Goal: Submit feedback/report problem

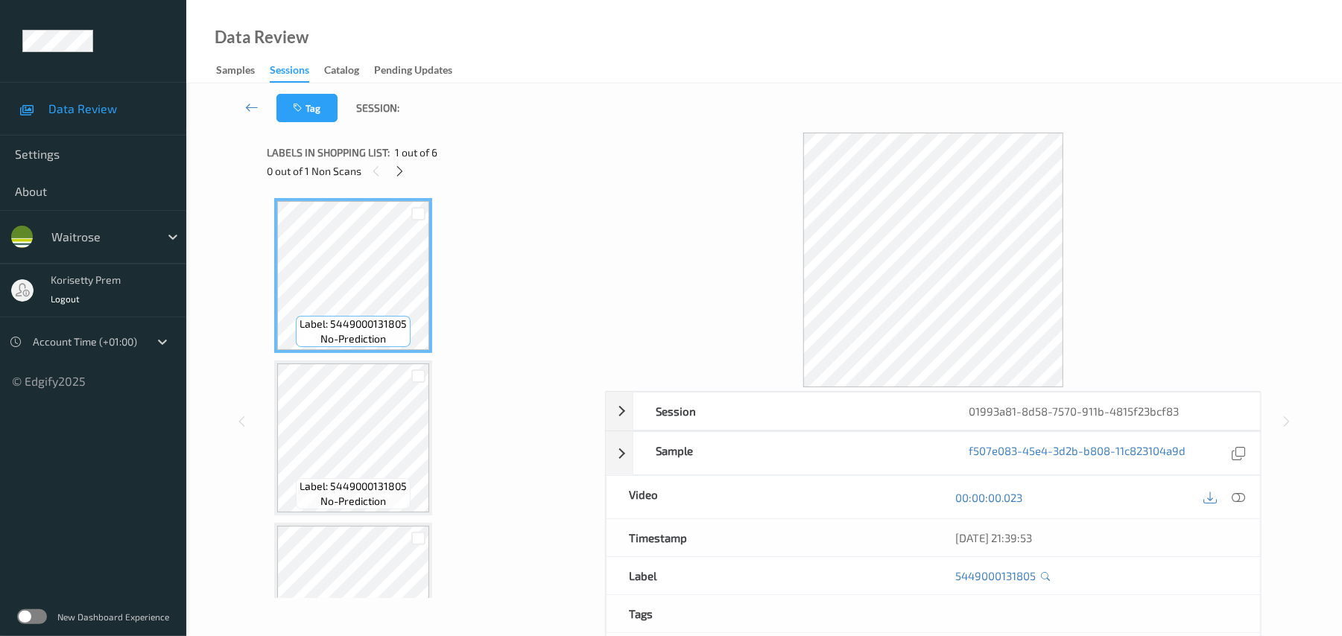
click at [624, 104] on div "Tag Session:" at bounding box center [764, 107] width 1095 height 49
click at [397, 165] on icon at bounding box center [399, 171] width 13 height 13
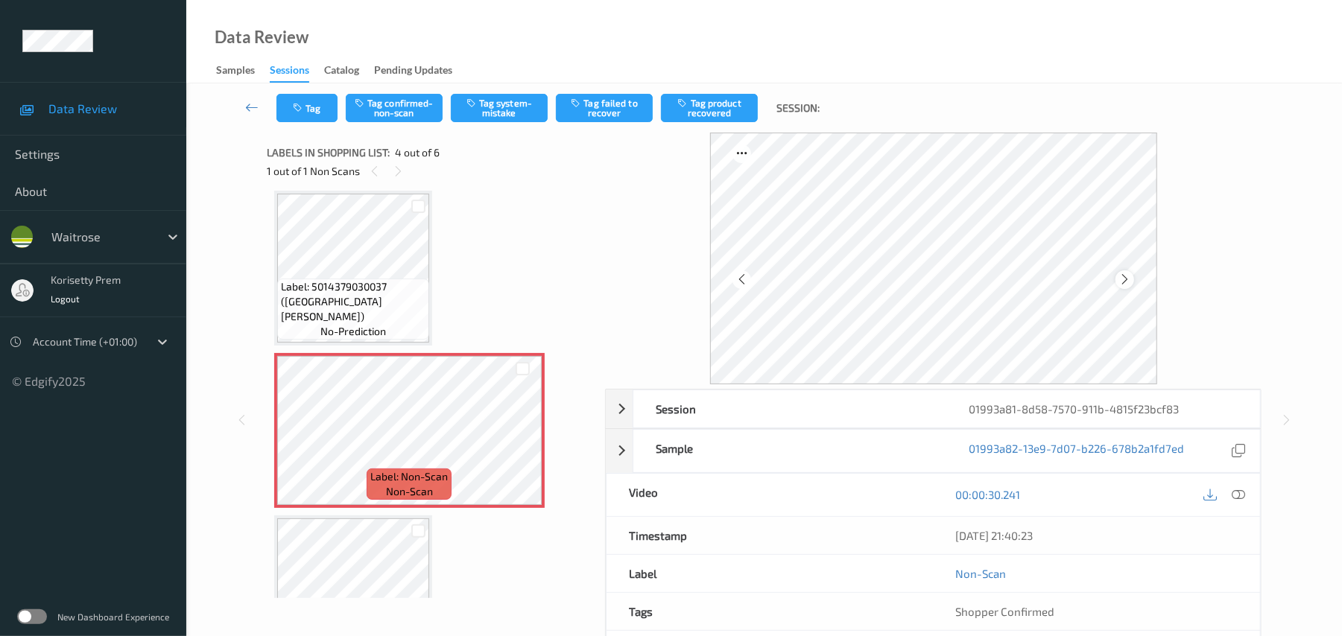
click at [1128, 279] on icon at bounding box center [1125, 279] width 13 height 13
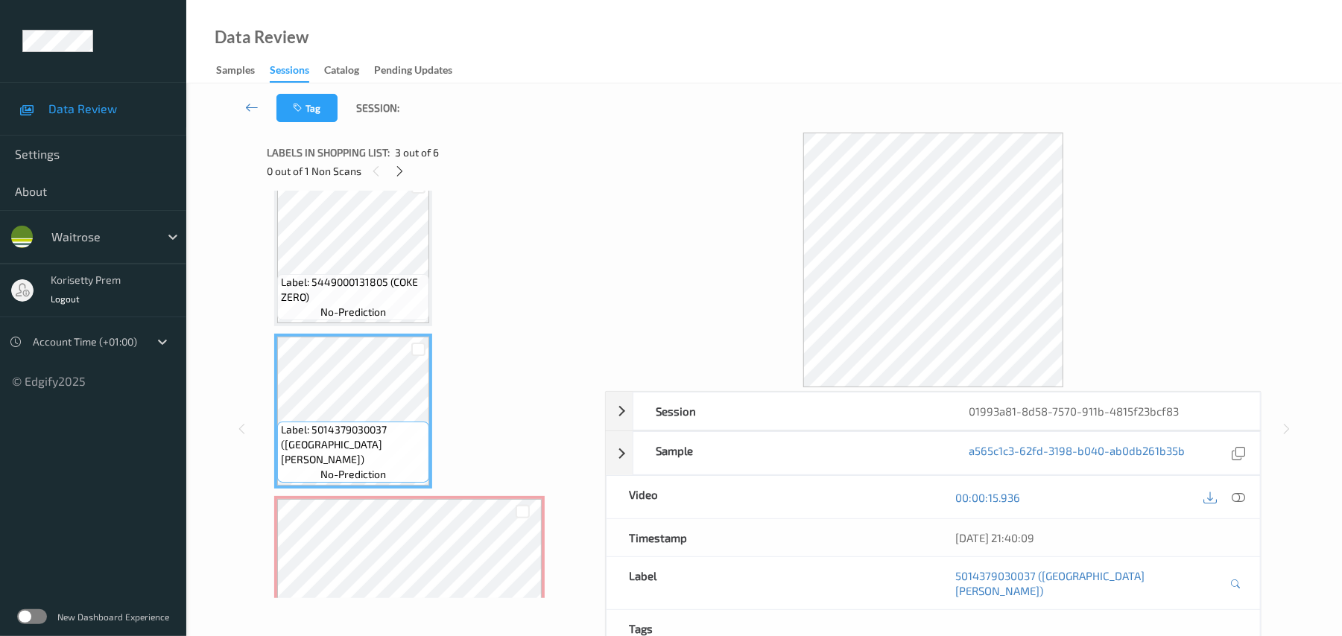
scroll to position [134, 0]
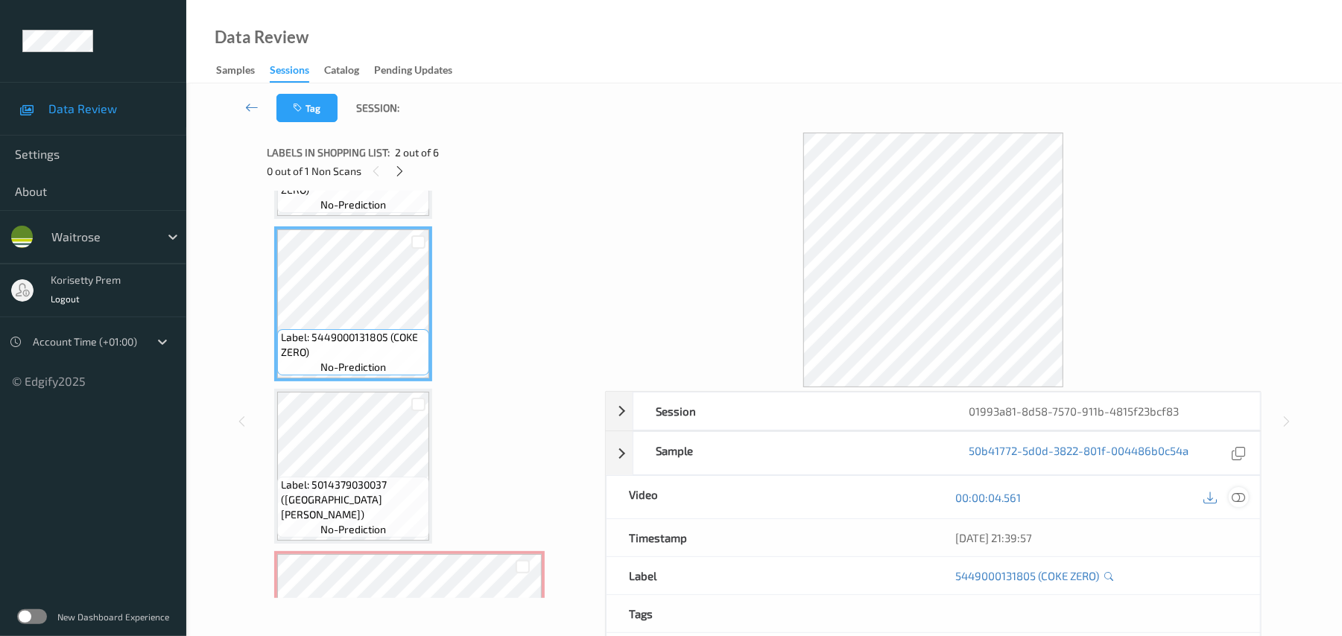
click at [1241, 499] on icon at bounding box center [1239, 497] width 13 height 13
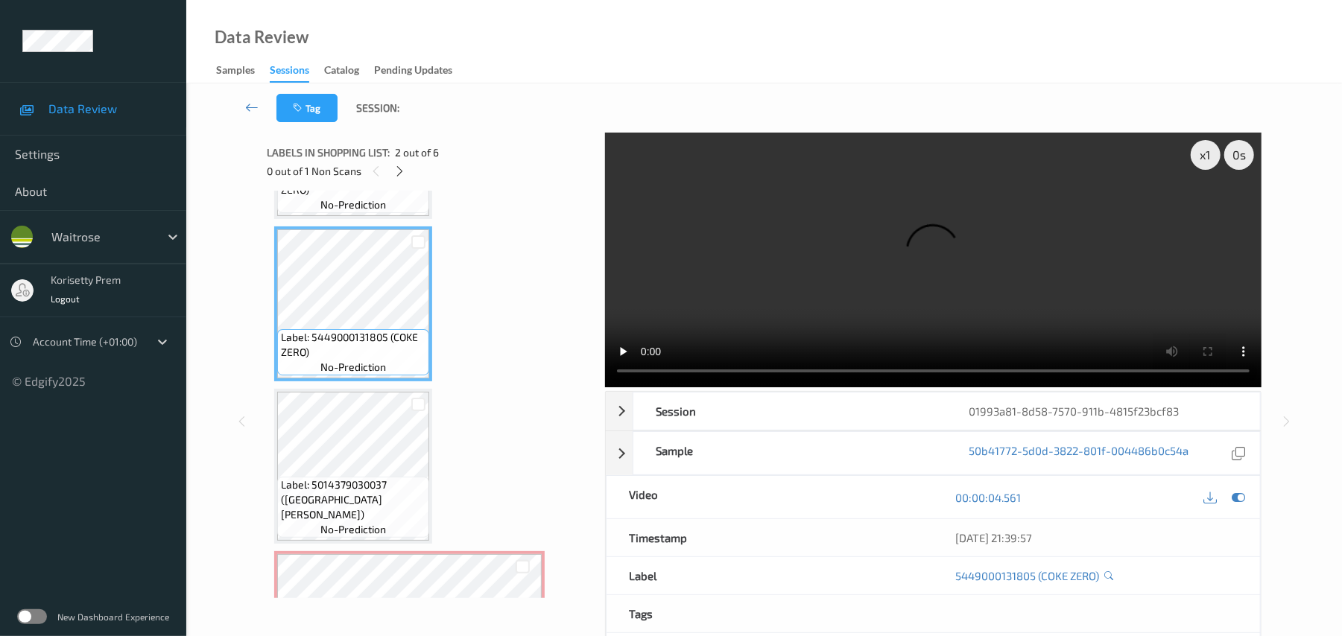
click at [783, 287] on video at bounding box center [933, 260] width 657 height 255
click at [803, 301] on video at bounding box center [933, 260] width 657 height 255
click at [930, 247] on video at bounding box center [933, 260] width 657 height 255
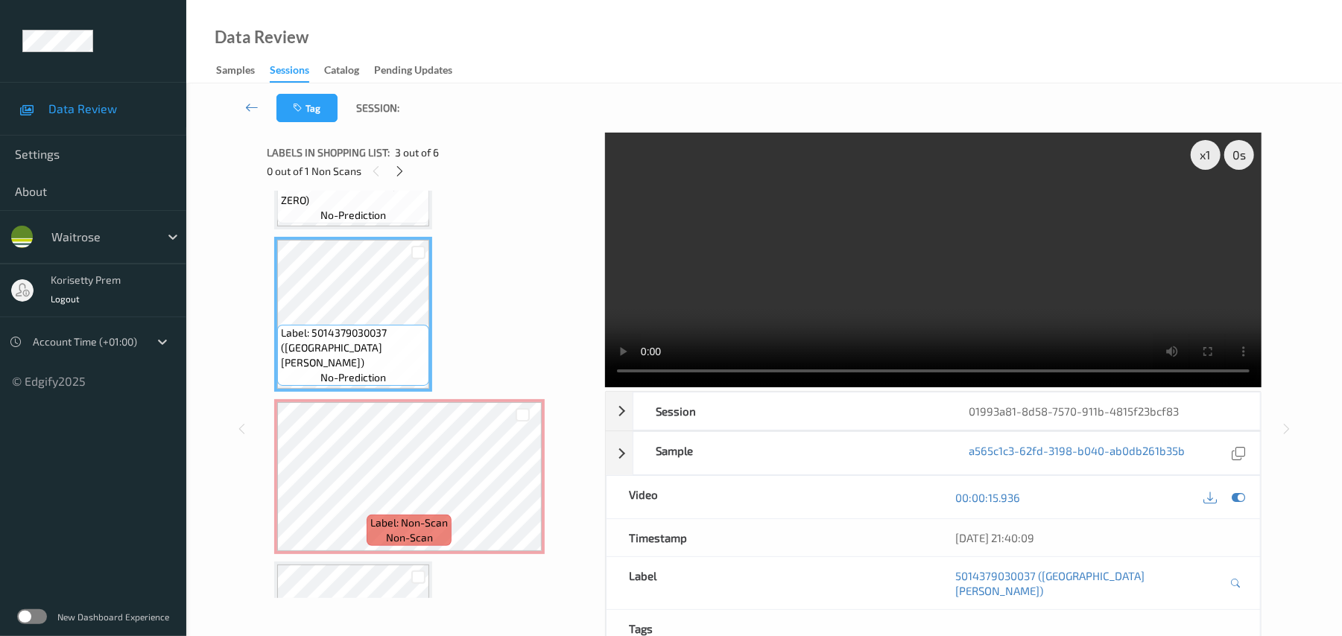
scroll to position [332, 0]
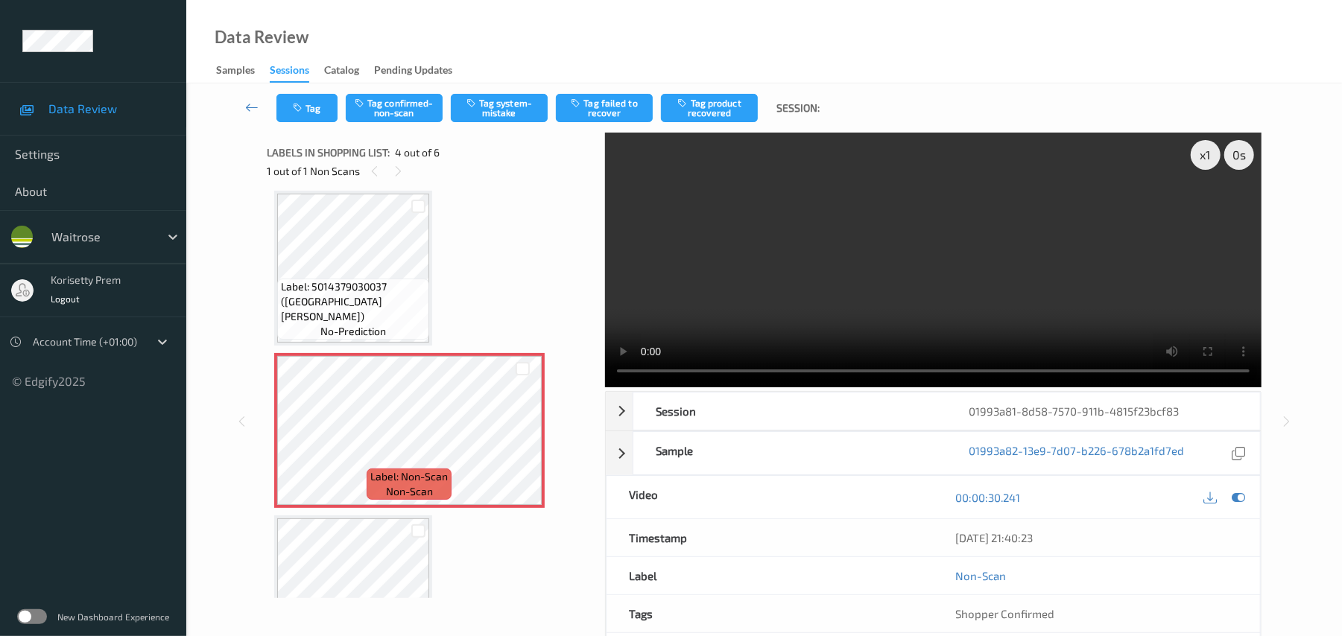
click at [854, 243] on video at bounding box center [933, 260] width 657 height 255
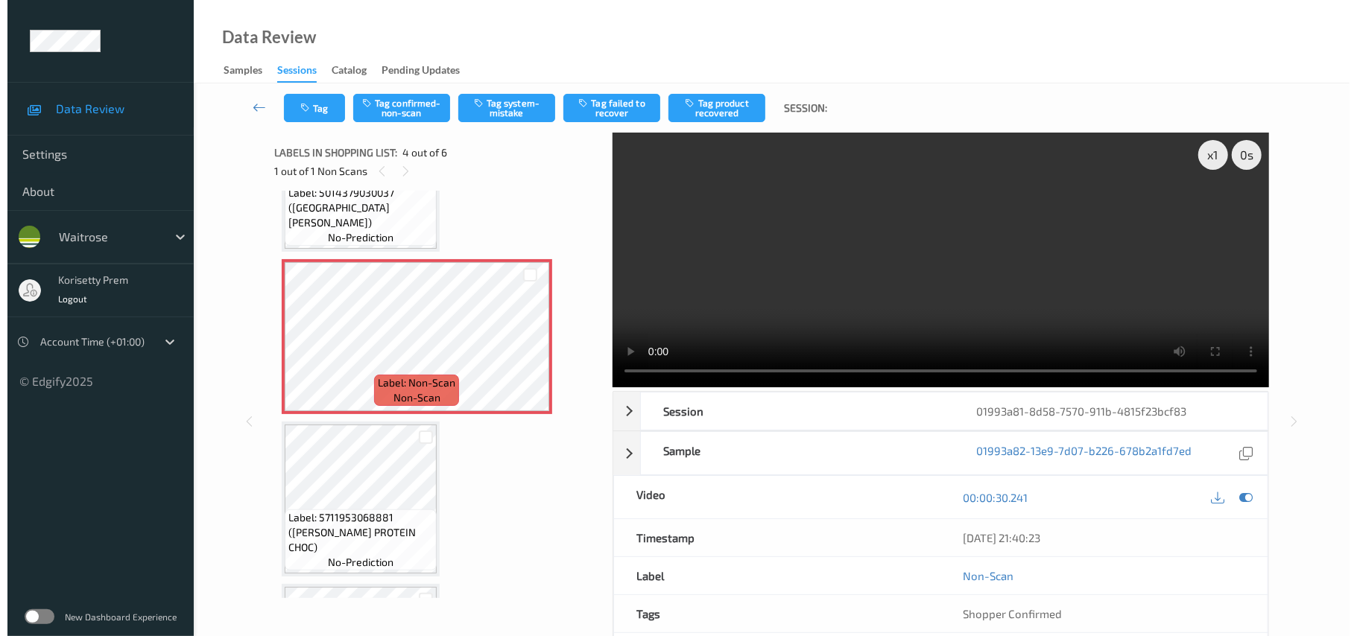
scroll to position [531, 0]
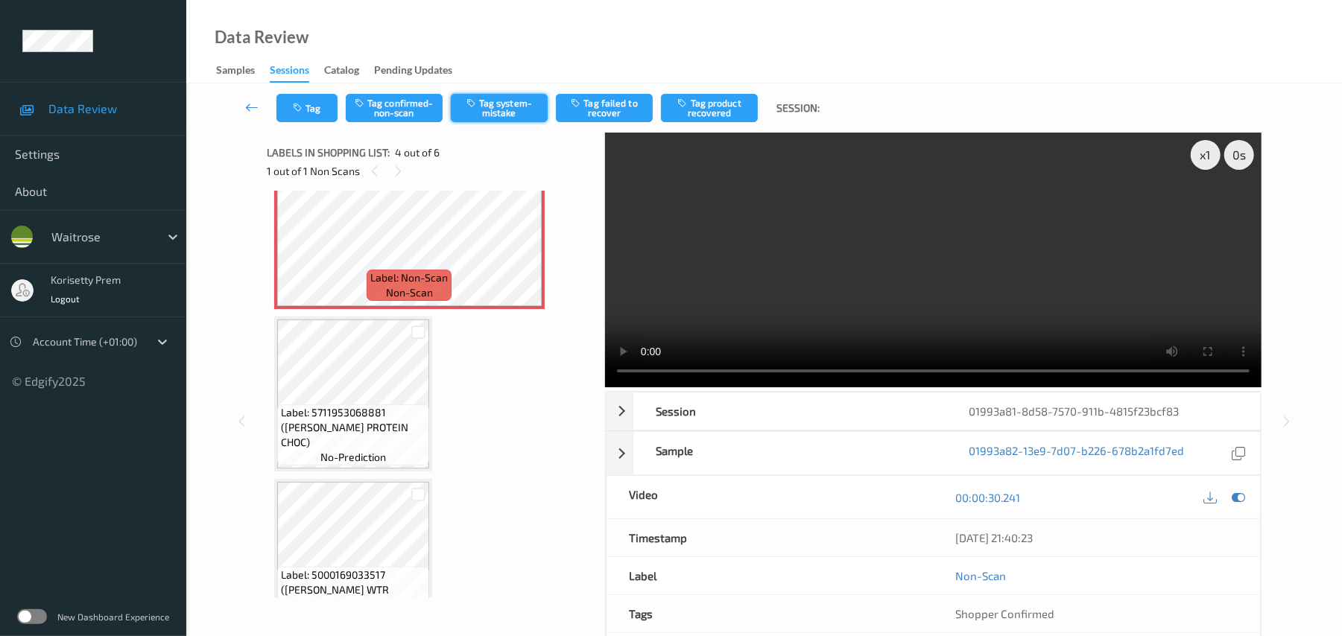
click at [492, 117] on button "Tag system-mistake" at bounding box center [499, 108] width 97 height 28
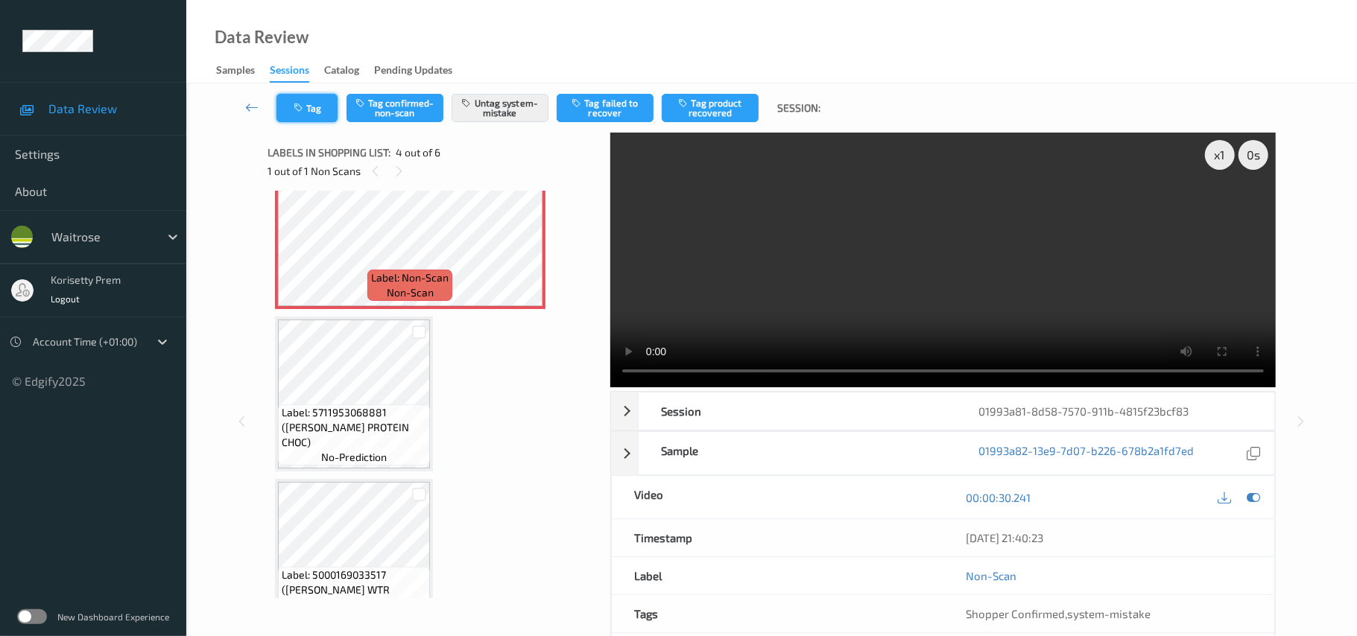
click at [313, 107] on button "Tag" at bounding box center [306, 108] width 61 height 28
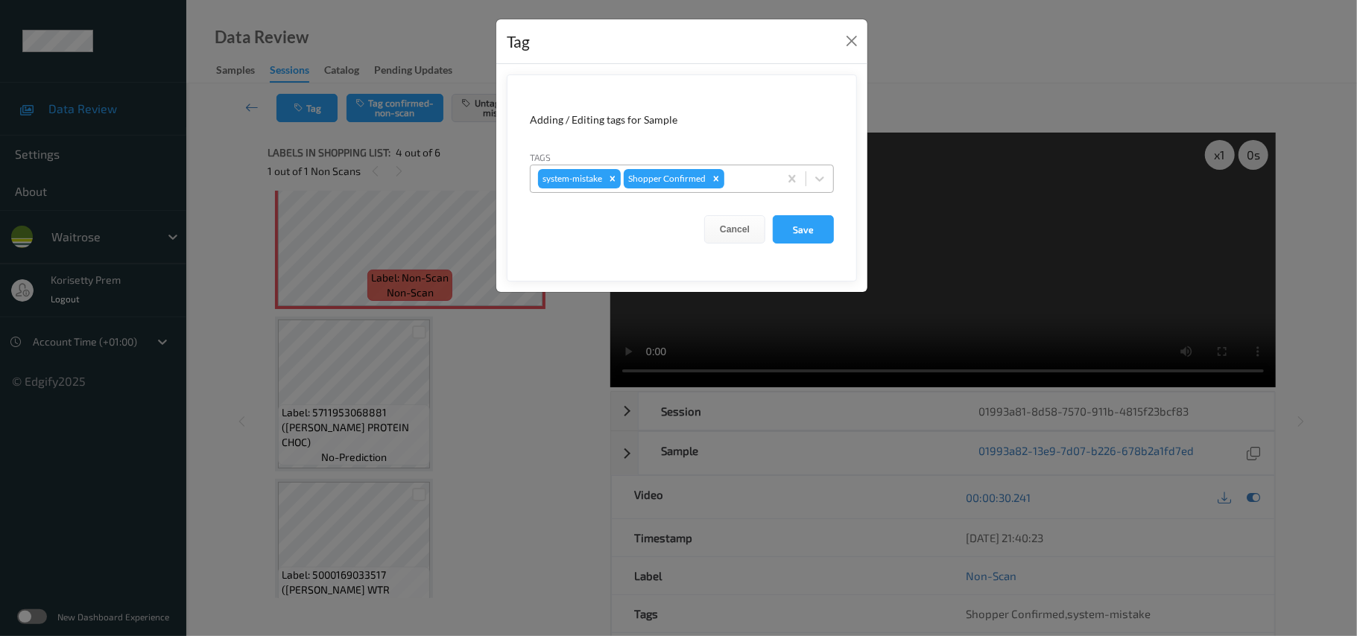
click at [745, 185] on div at bounding box center [749, 179] width 44 height 18
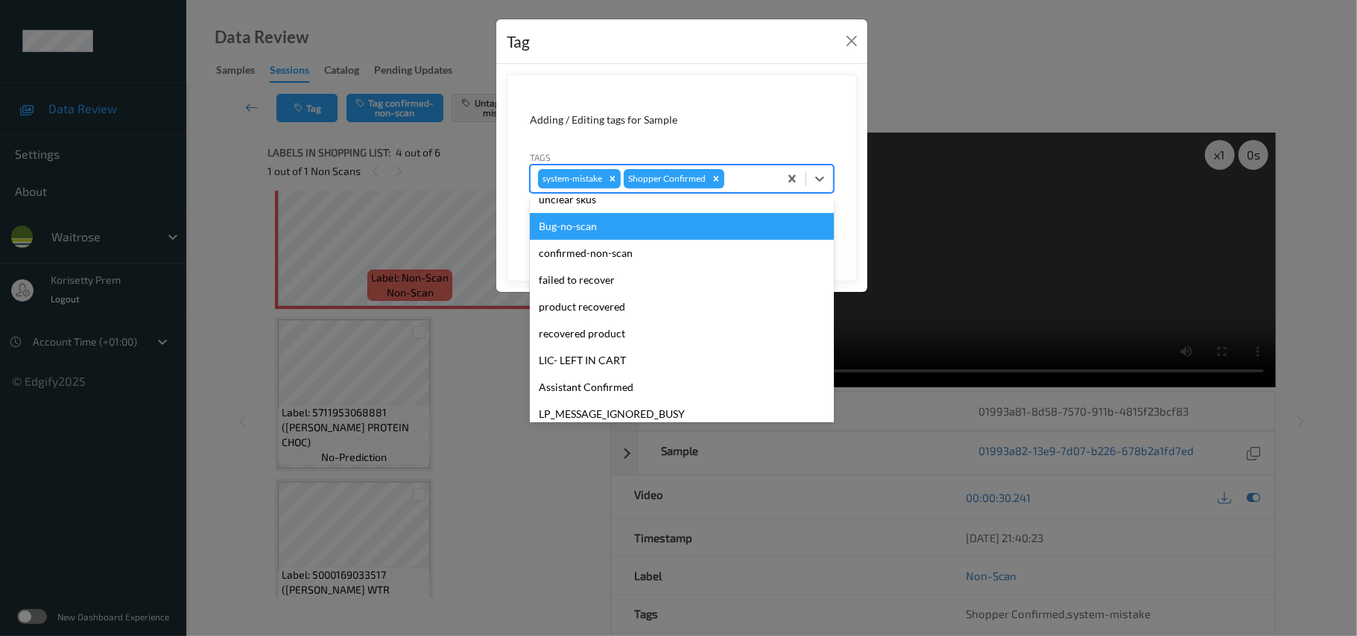
scroll to position [291, 0]
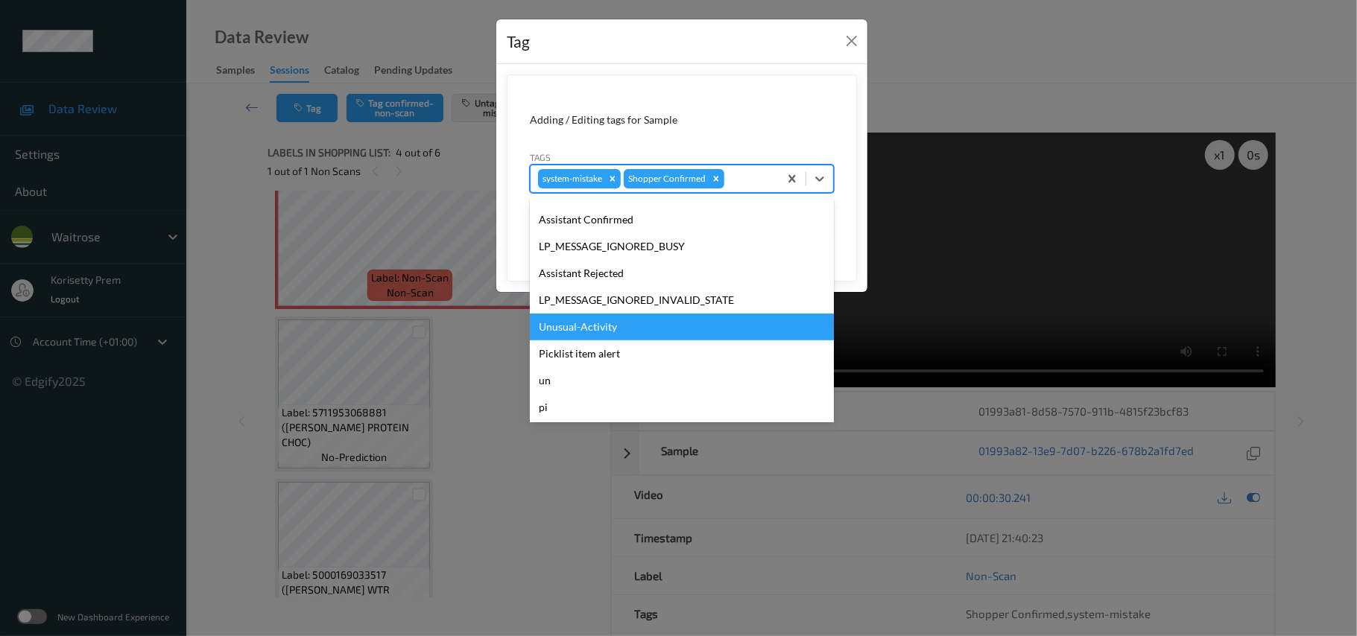
click at [589, 320] on div "Unusual-Activity" at bounding box center [682, 327] width 304 height 27
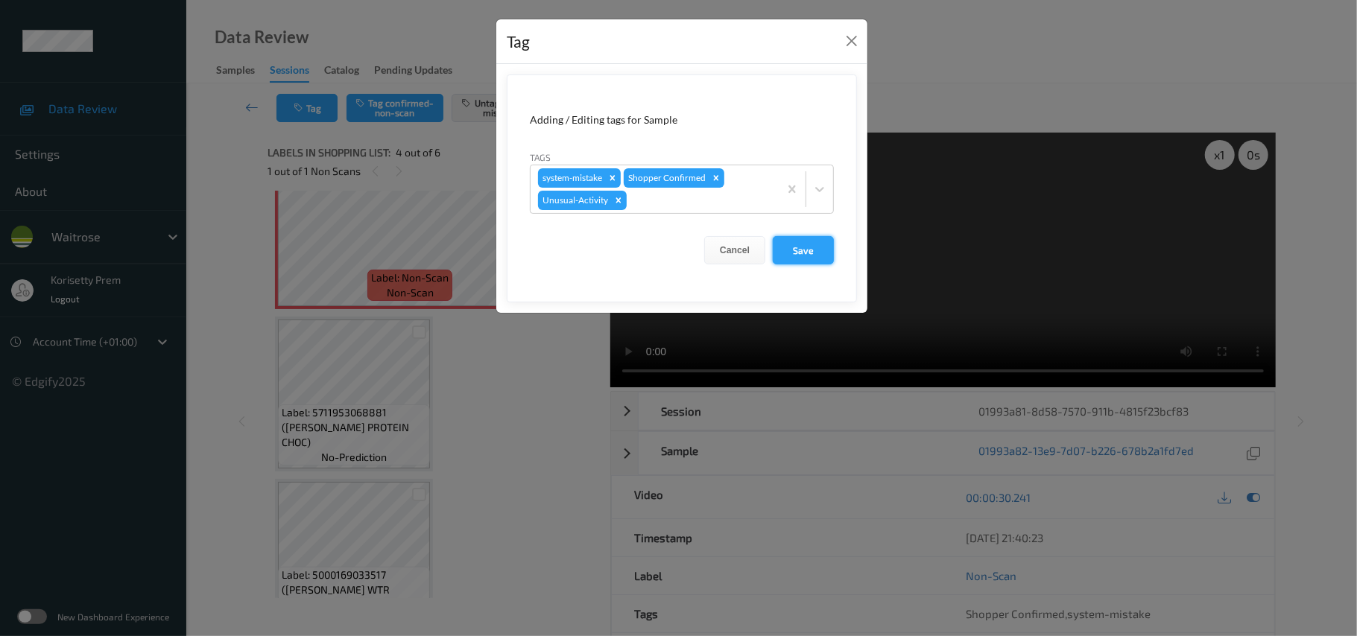
click at [784, 257] on button "Save" at bounding box center [803, 250] width 61 height 28
